Goal: Information Seeking & Learning: Learn about a topic

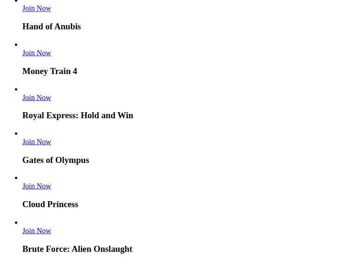
scroll to position [1646, 0]
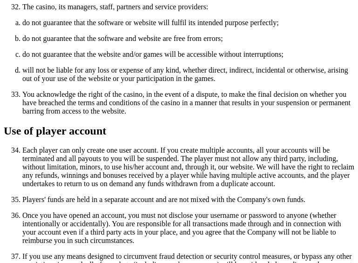
scroll to position [1489, 0]
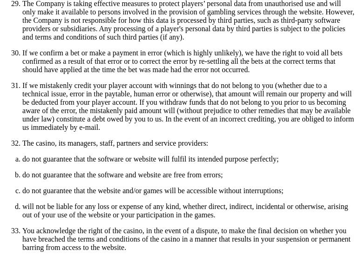
drag, startPoint x: 243, startPoint y: 148, endPoint x: 178, endPoint y: 180, distance: 72.4
copy p "Loremipsumd, Sitamet, Consect, Adipisci Elits, Doeiusm, Tempor, Incididu, Utlab…"
copy p "Afghanistan, Albania, Algeria, American Samoa, Andorra, Angola, Anguilla, Antar…"
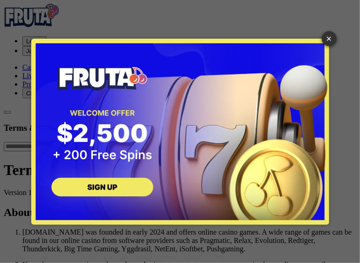
drag, startPoint x: 68, startPoint y: 110, endPoint x: 53, endPoint y: 128, distance: 23.4
click at [114, 127] on div "× SIGN UP" at bounding box center [180, 132] width 298 height 186
drag, startPoint x: 52, startPoint y: 127, endPoint x: 94, endPoint y: 167, distance: 57.6
click at [103, 167] on div "× SIGN UP" at bounding box center [180, 132] width 298 height 186
click at [333, 44] on link "×" at bounding box center [328, 38] width 15 height 15
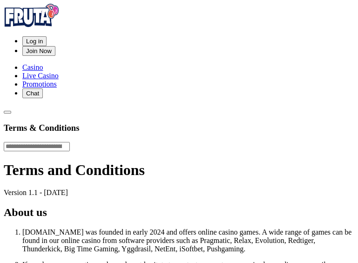
click at [54, 13] on img at bounding box center [32, 15] width 56 height 23
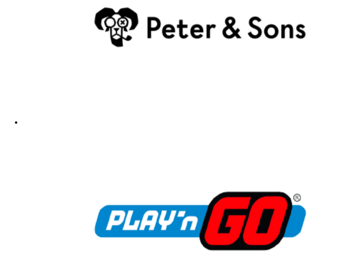
scroll to position [1785, 0]
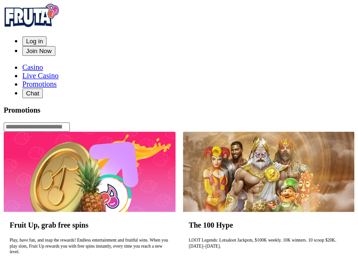
click at [41, 21] on img at bounding box center [32, 15] width 56 height 23
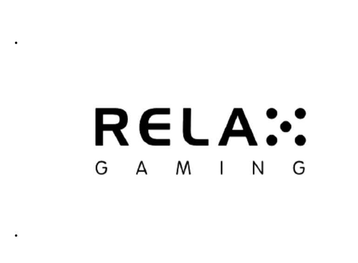
scroll to position [1692, 0]
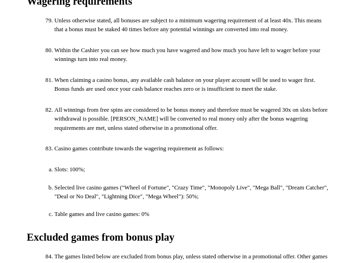
scroll to position [4562, 0]
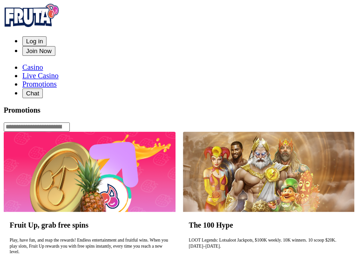
click at [48, 212] on div "Fruit Up, grab free spins Play, have fun, and reap the rewards! Endless enterta…" at bounding box center [90, 249] width 172 height 74
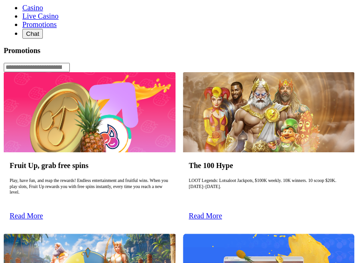
scroll to position [93, 0]
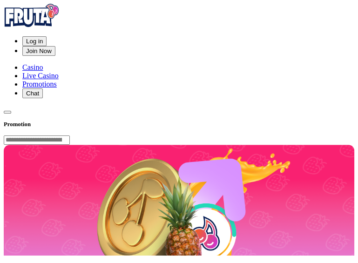
click at [7, 112] on span "chevron-left icon" at bounding box center [7, 112] width 0 height 0
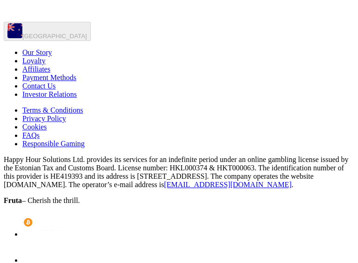
scroll to position [360, 0]
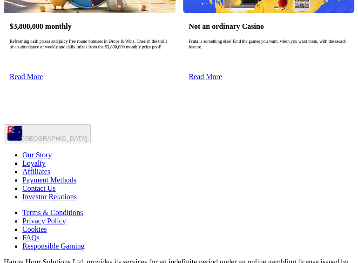
click at [46, 159] on span "Loyalty" at bounding box center [33, 163] width 23 height 8
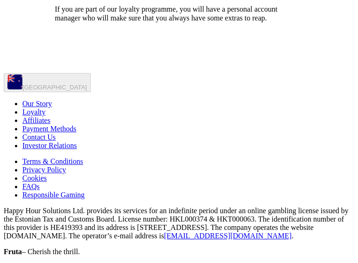
scroll to position [457, 0]
